Goal: Information Seeking & Learning: Learn about a topic

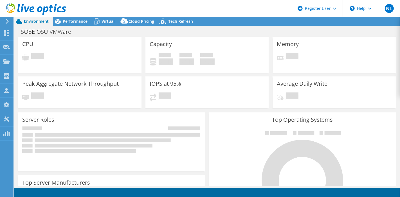
select select "USD"
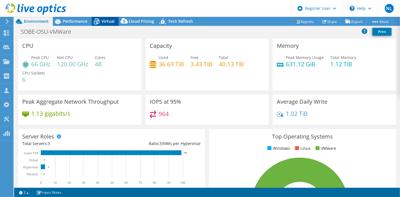
click at [96, 19] on icon at bounding box center [97, 20] width 4 height 2
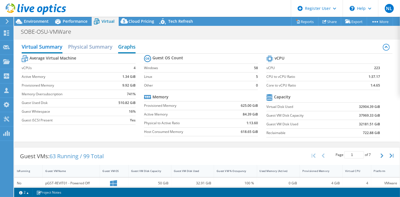
click at [132, 47] on h2 "Graphs" at bounding box center [126, 47] width 17 height 12
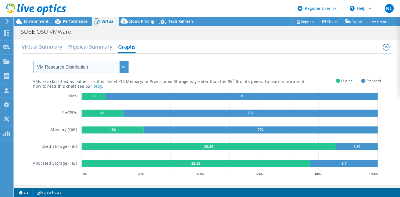
click at [116, 65] on select "VM Resource Distribution Provisioning Contrast Over Provisioning" at bounding box center [81, 67] width 96 height 13
select select "Over Provisioning"
click at [33, 61] on select "VM Resource Distribution Provisioning Contrast Over Provisioning" at bounding box center [81, 67] width 96 height 13
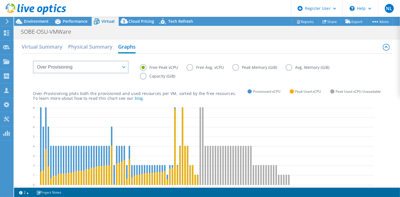
click at [143, 76] on label "Capacity (GiB)" at bounding box center [162, 76] width 44 height 7
click at [0, 0] on input "Capacity (GiB)" at bounding box center [0, 0] width 0 height 0
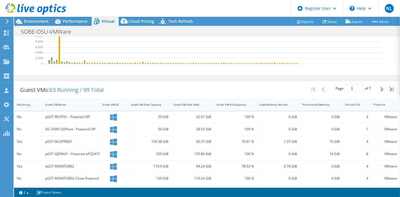
scroll to position [125, 0]
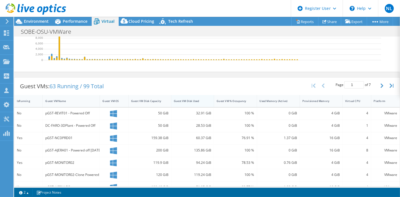
click at [196, 106] on div "Guest VM Disk Used" at bounding box center [189, 101] width 36 height 9
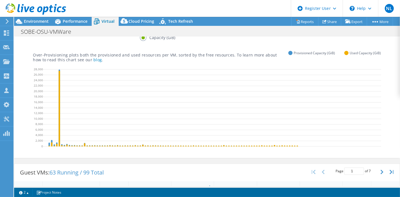
scroll to position [31, 0]
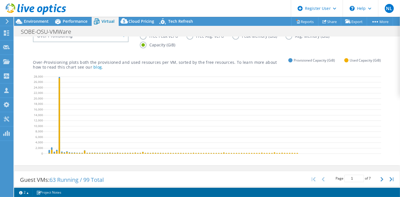
click at [88, 102] on icon at bounding box center [213, 116] width 340 height 84
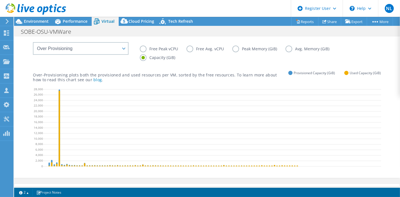
scroll to position [0, 0]
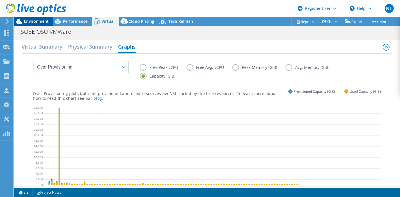
click at [29, 22] on span "Environment" at bounding box center [36, 21] width 25 height 5
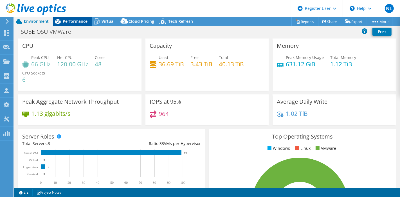
click at [68, 21] on span "Performance" at bounding box center [75, 21] width 25 height 5
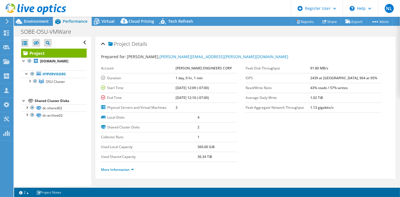
click at [271, 57] on div "Prepared for: [PERSON_NAME], [PERSON_NAME][EMAIL_ADDRESS][PERSON_NAME][DOMAIN_N…" at bounding box center [245, 57] width 289 height 6
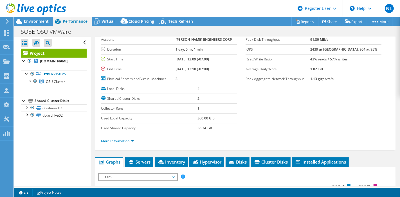
scroll to position [62, 0]
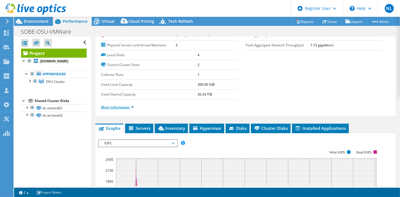
click at [133, 105] on link "More Information" at bounding box center [117, 107] width 33 height 5
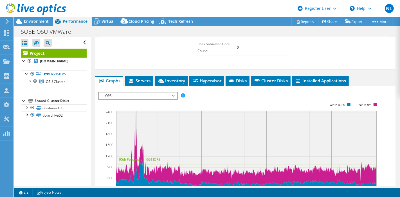
scroll to position [94, 0]
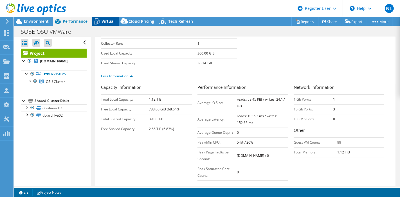
click at [111, 25] on div "Virtual" at bounding box center [105, 21] width 27 height 9
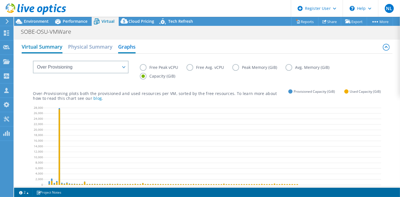
click at [42, 49] on h2 "Virtual Summary" at bounding box center [42, 47] width 41 height 12
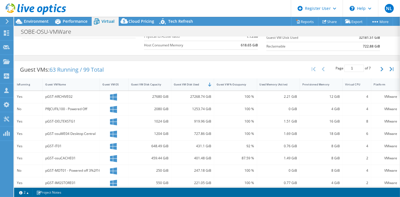
scroll to position [0, 0]
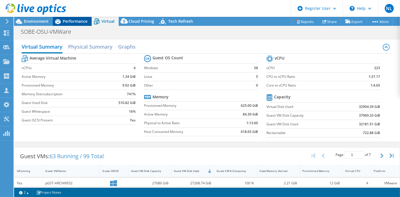
click at [65, 23] on span "Performance" at bounding box center [75, 21] width 25 height 5
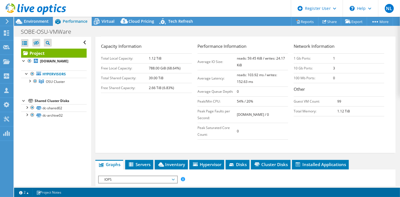
scroll to position [125, 0]
